Goal: Use online tool/utility: Utilize a website feature to perform a specific function

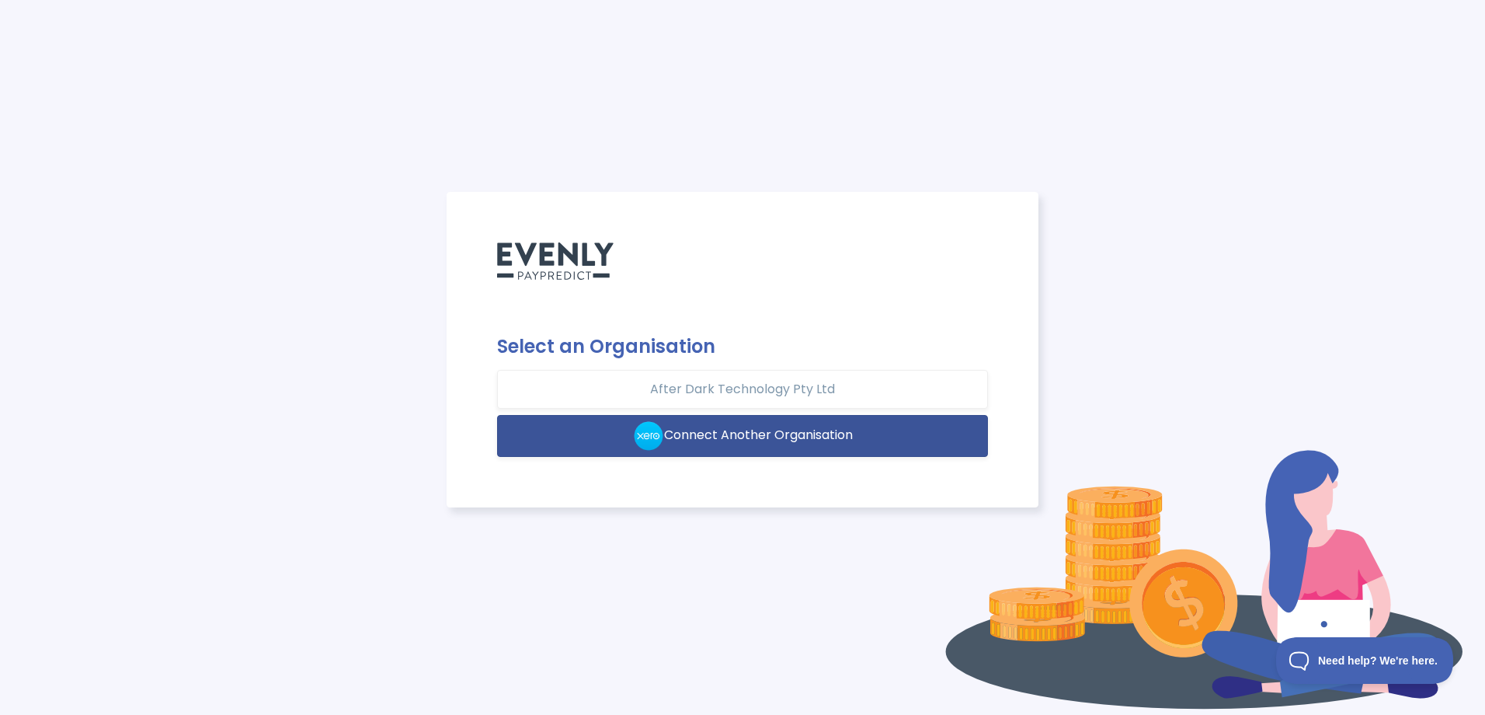
click at [862, 441] on button "Connect Another Organisation" at bounding box center [743, 436] width 492 height 42
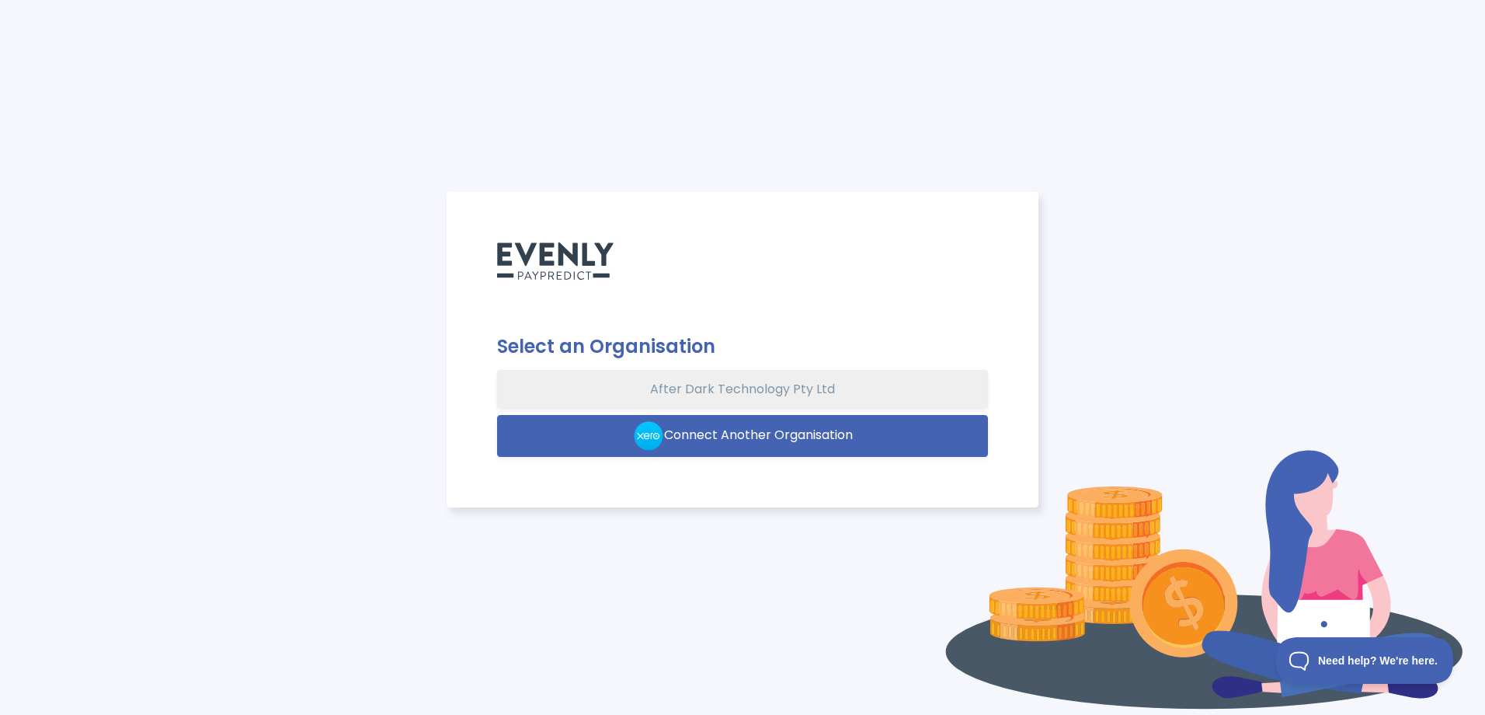
click at [738, 382] on button "After Dark Technology Pty Ltd" at bounding box center [743, 389] width 492 height 39
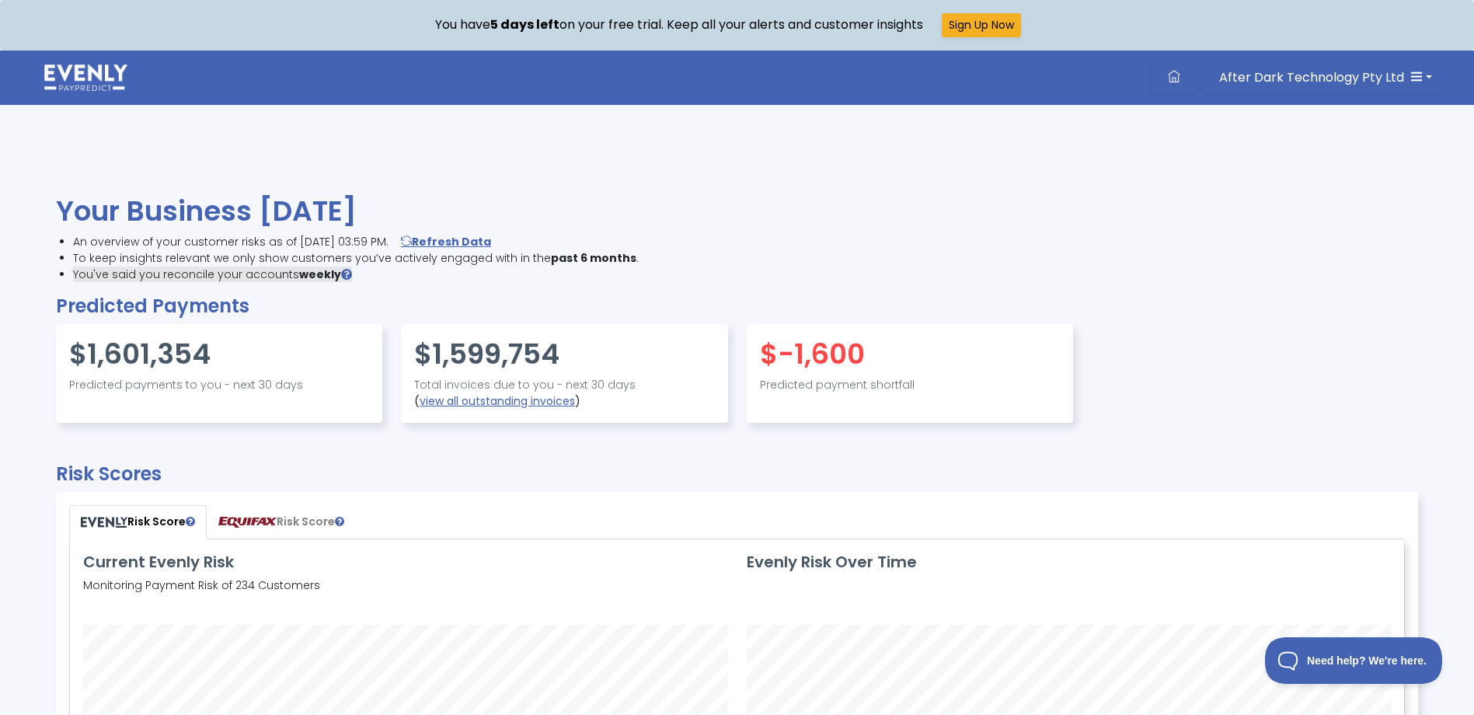
scroll to position [363, 1332]
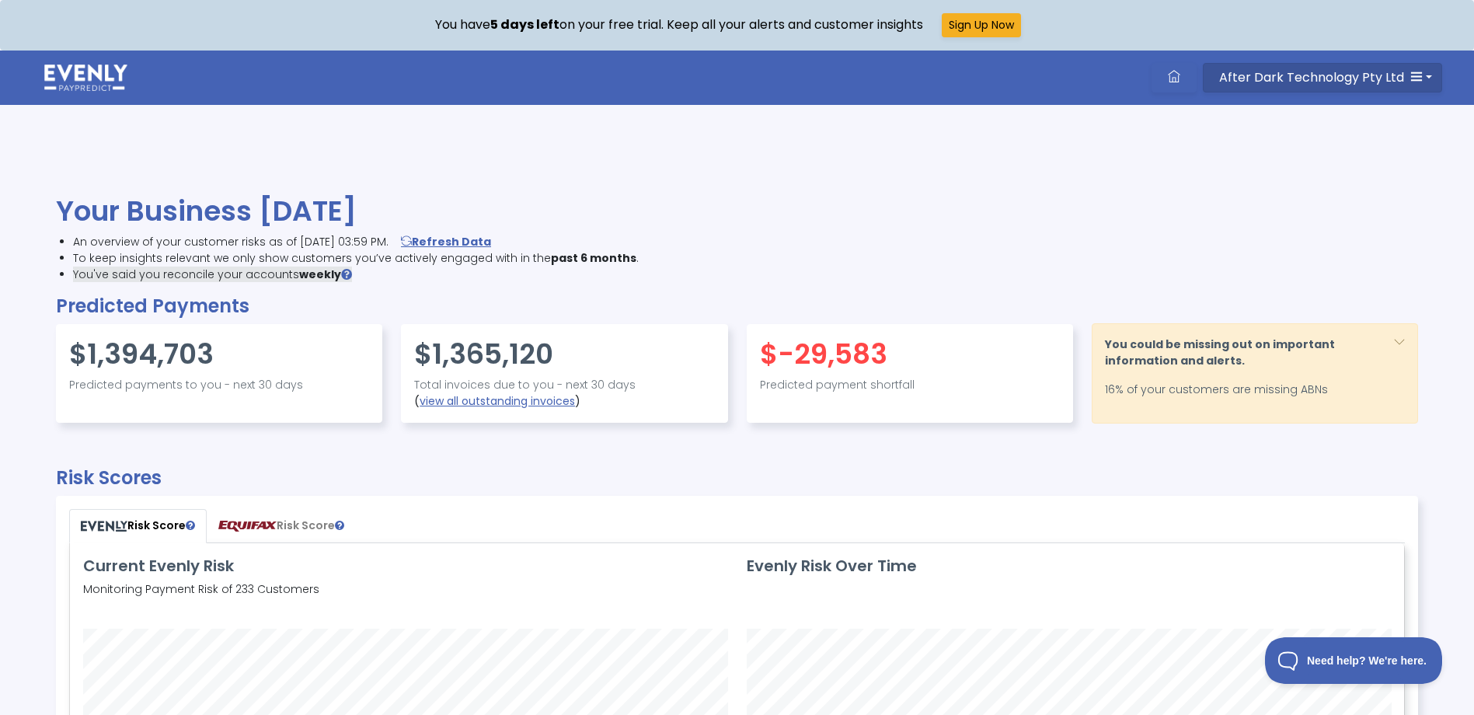
click at [1342, 85] on span "After Dark Technology Pty Ltd" at bounding box center [1311, 77] width 185 height 18
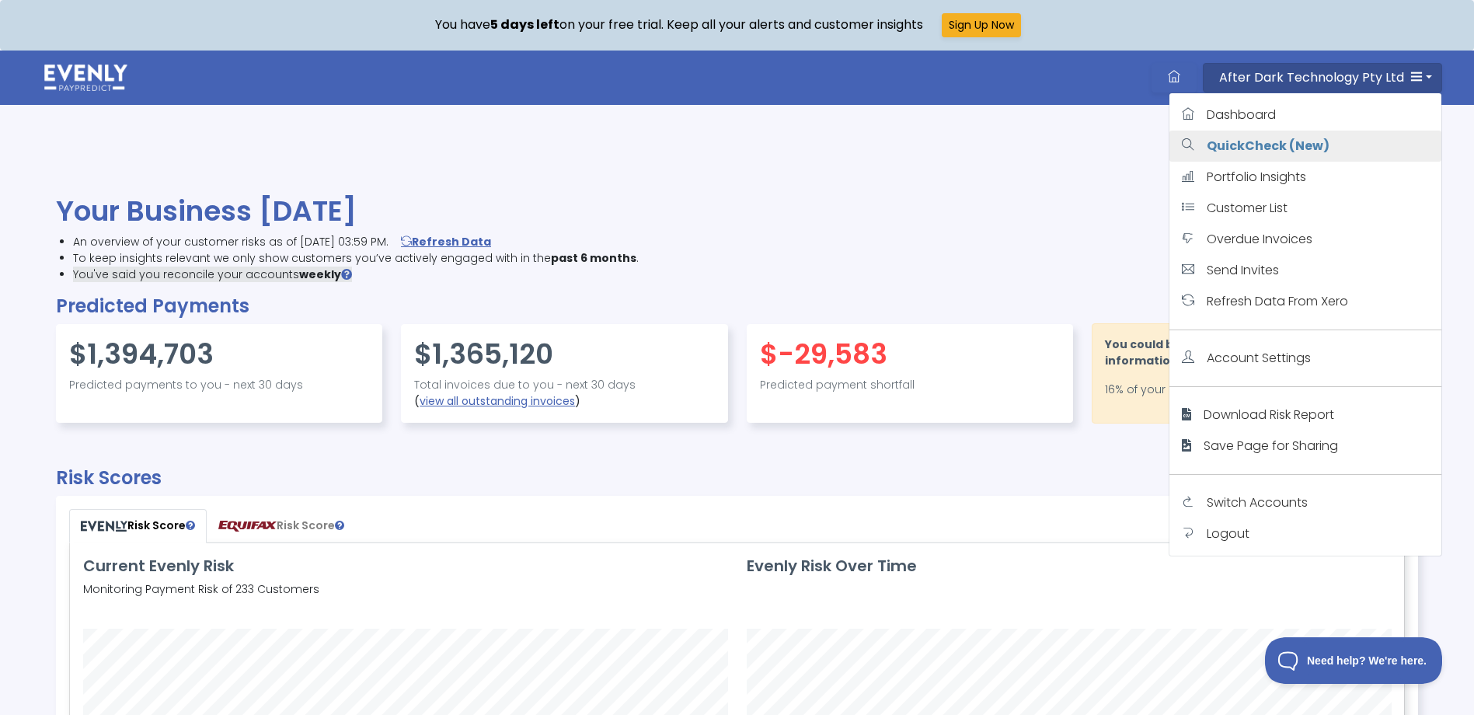
click at [1270, 140] on strong "QuickCheck (New)" at bounding box center [1267, 146] width 123 height 18
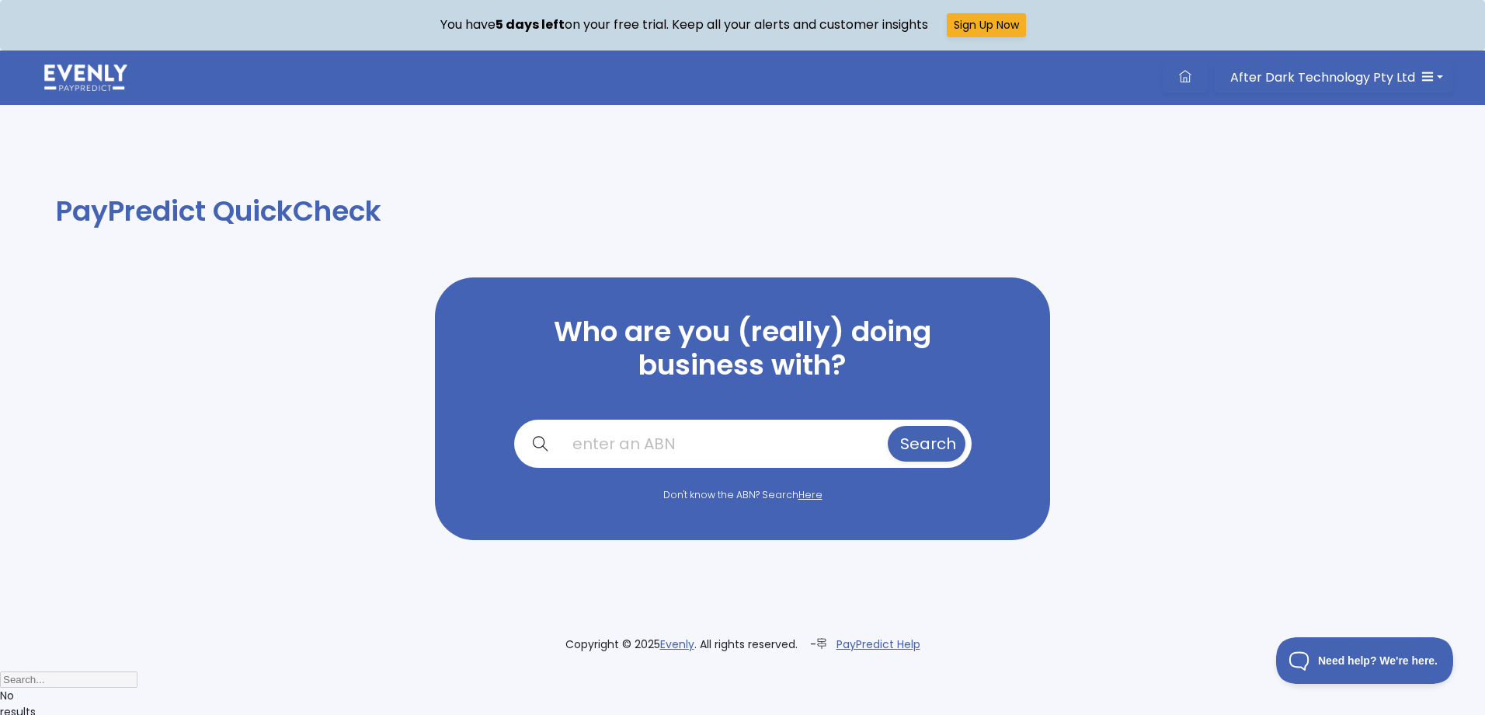
drag, startPoint x: 722, startPoint y: 437, endPoint x: 834, endPoint y: 424, distance: 113.4
click at [722, 437] on input "text" at bounding box center [722, 444] width 325 height 36
paste input "33680831234"
type input "33680831234"
click at [900, 434] on span "Search" at bounding box center [928, 444] width 56 height 22
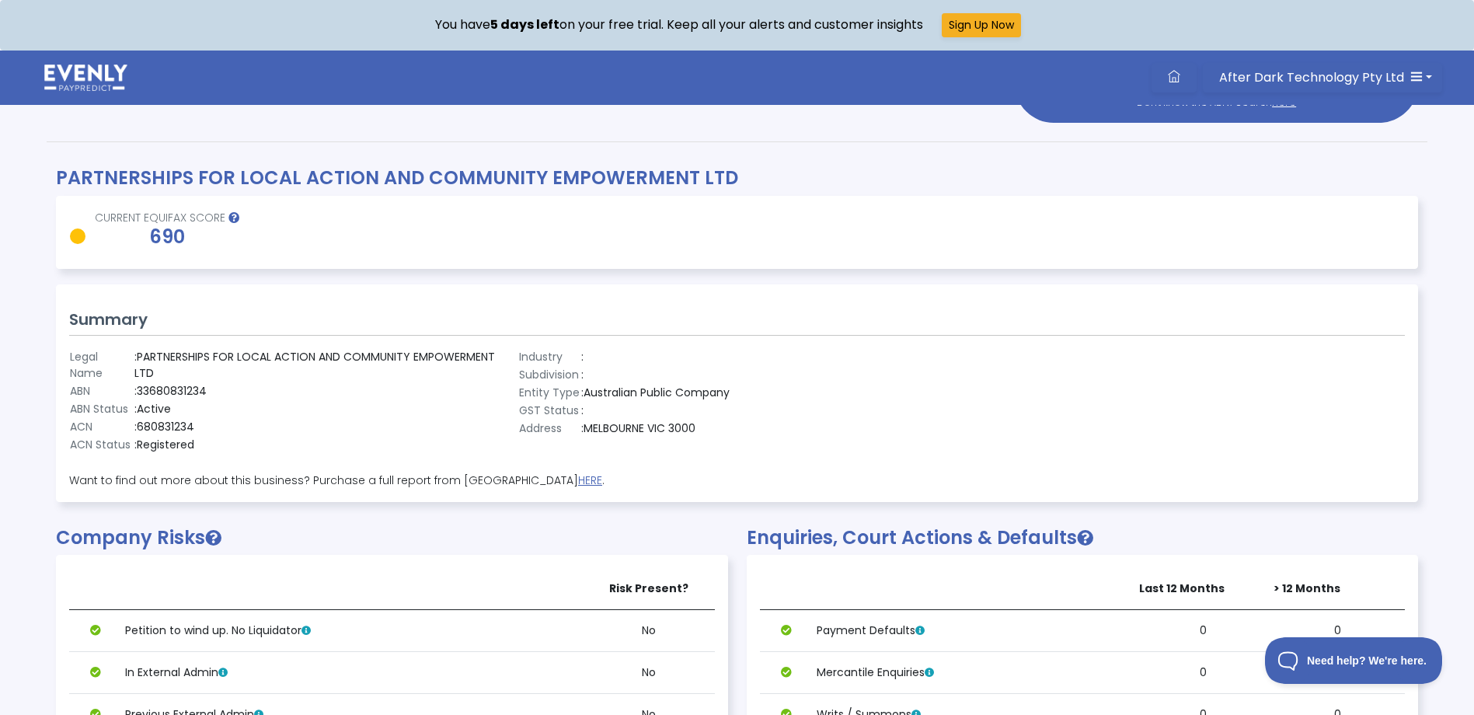
scroll to position [155, 0]
click at [578, 479] on link "HERE" at bounding box center [590, 479] width 24 height 16
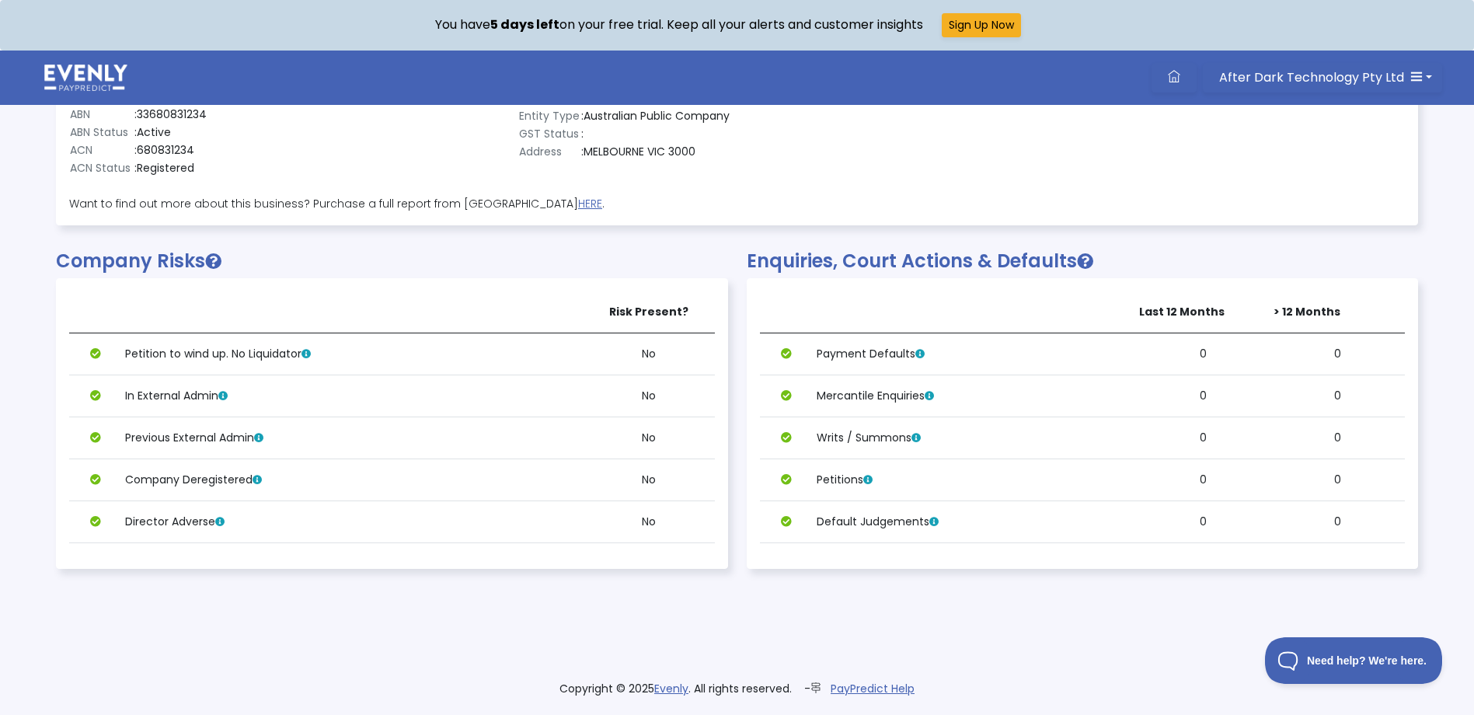
scroll to position [431, 0]
click at [225, 392] on icon at bounding box center [222, 395] width 9 height 9
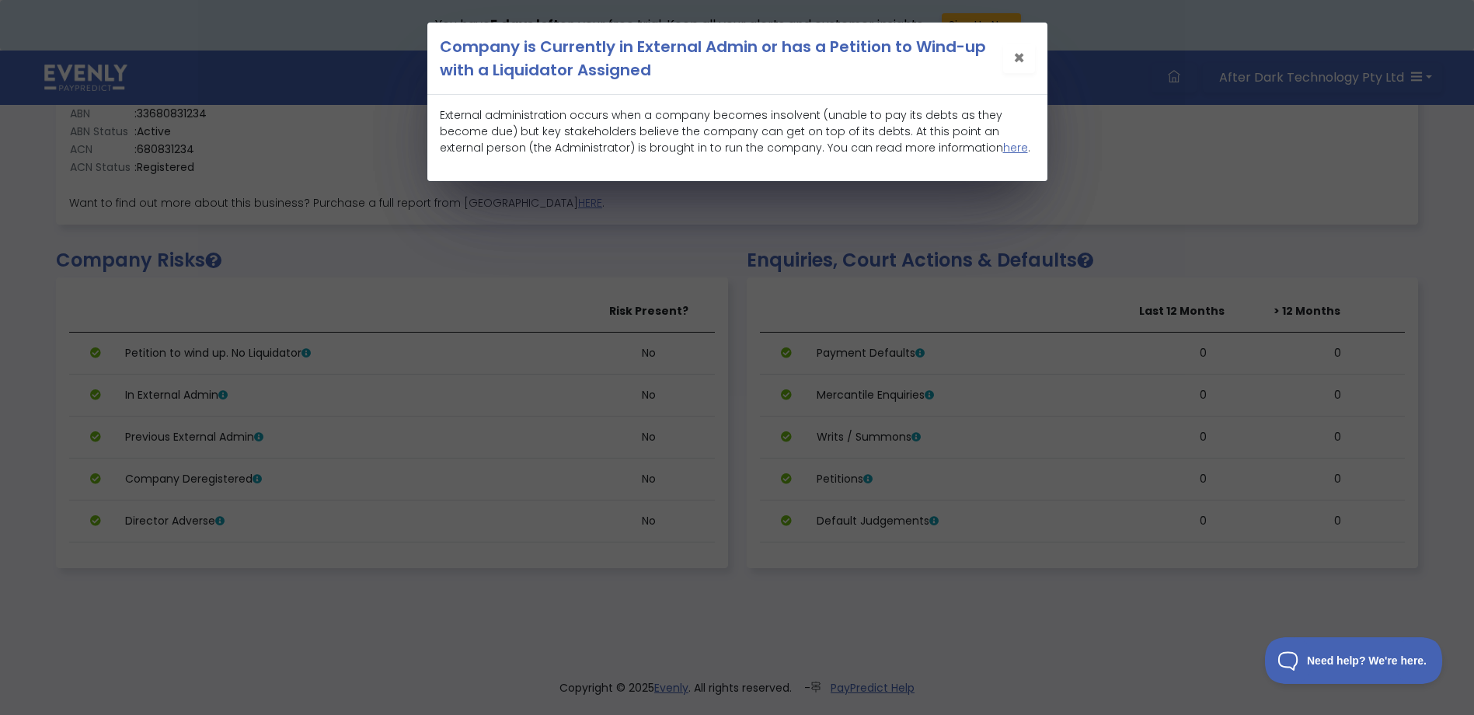
click at [1020, 56] on span "×" at bounding box center [1019, 58] width 12 height 26
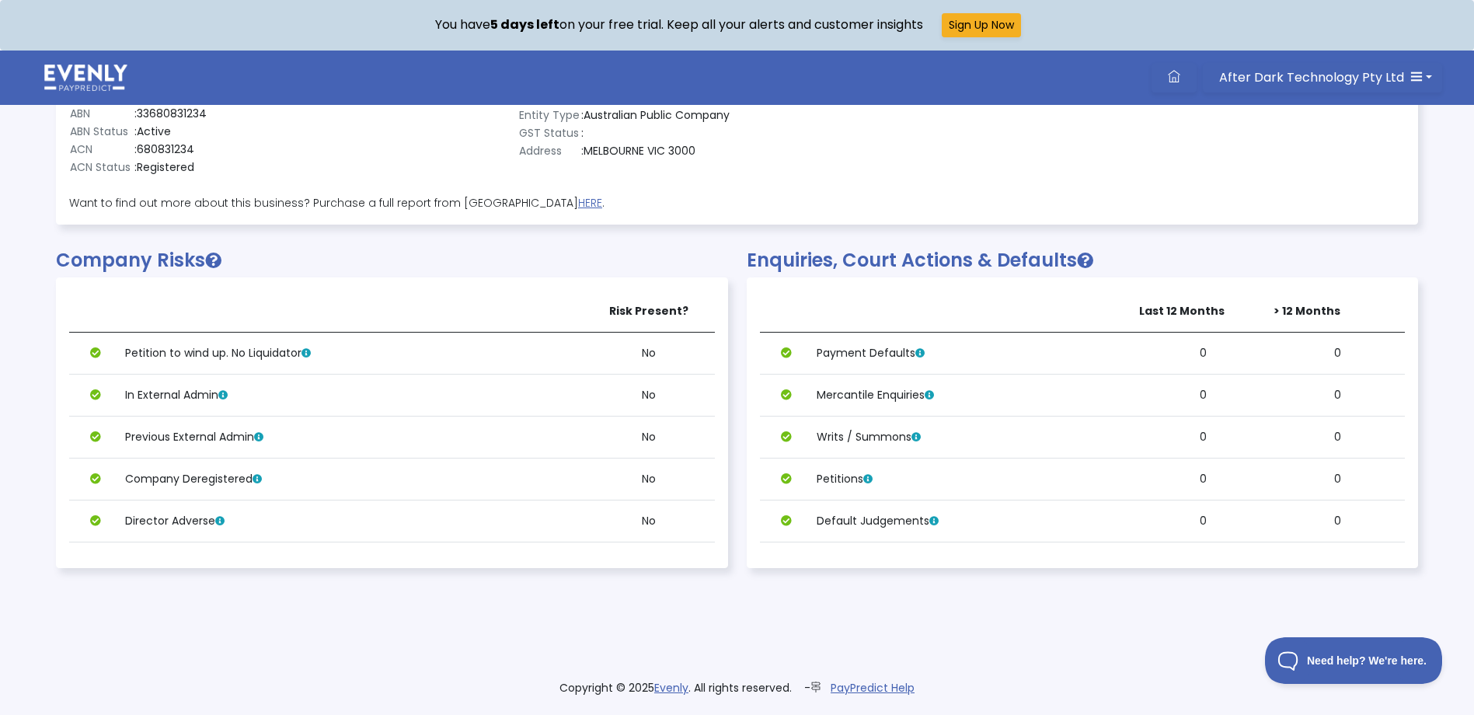
click at [218, 517] on icon at bounding box center [219, 521] width 9 height 9
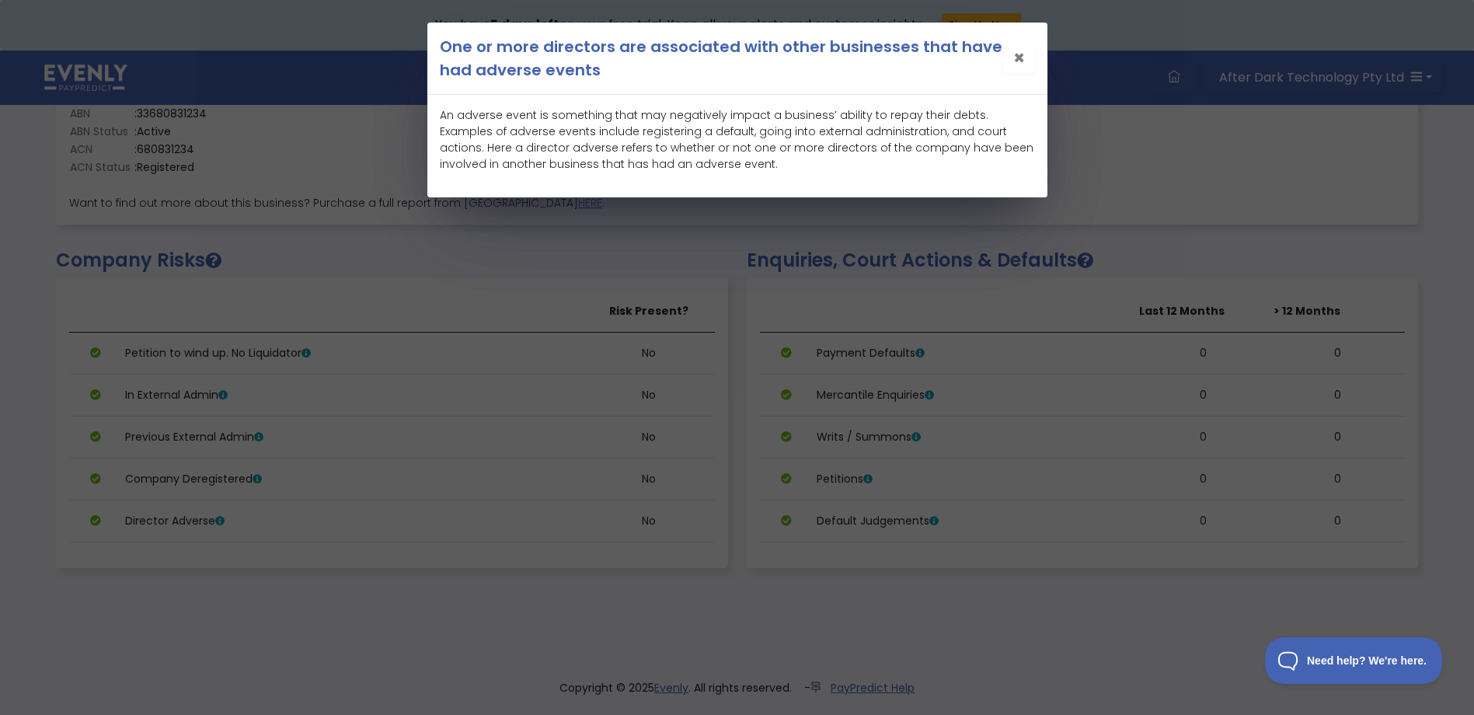
click at [1021, 61] on span "×" at bounding box center [1019, 58] width 12 height 26
